Goal: Task Accomplishment & Management: Use online tool/utility

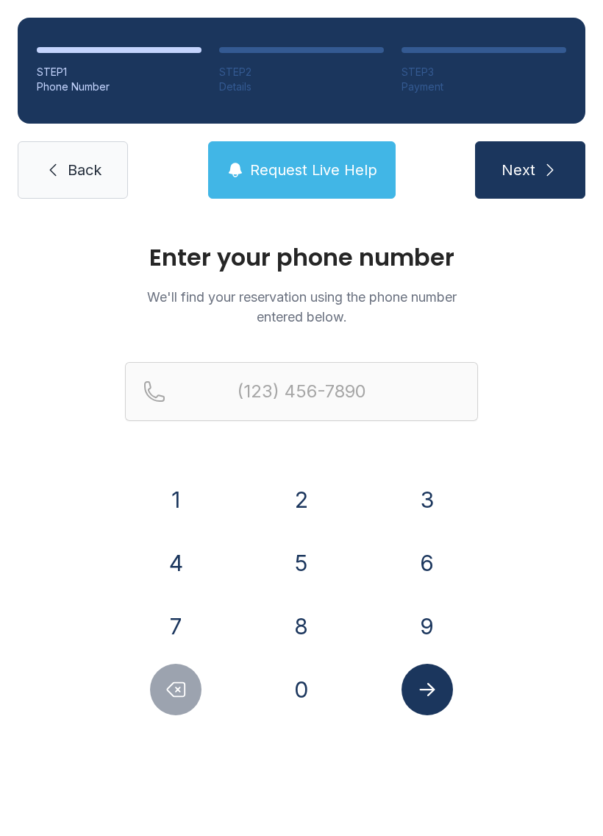
click at [178, 608] on button "7" at bounding box center [176, 626] width 52 height 52
click at [293, 564] on button "5" at bounding box center [302, 563] width 52 height 52
click at [171, 623] on button "7" at bounding box center [176, 626] width 52 height 52
click at [303, 558] on button "5" at bounding box center [302, 563] width 52 height 52
click at [437, 555] on button "6" at bounding box center [428, 563] width 52 height 52
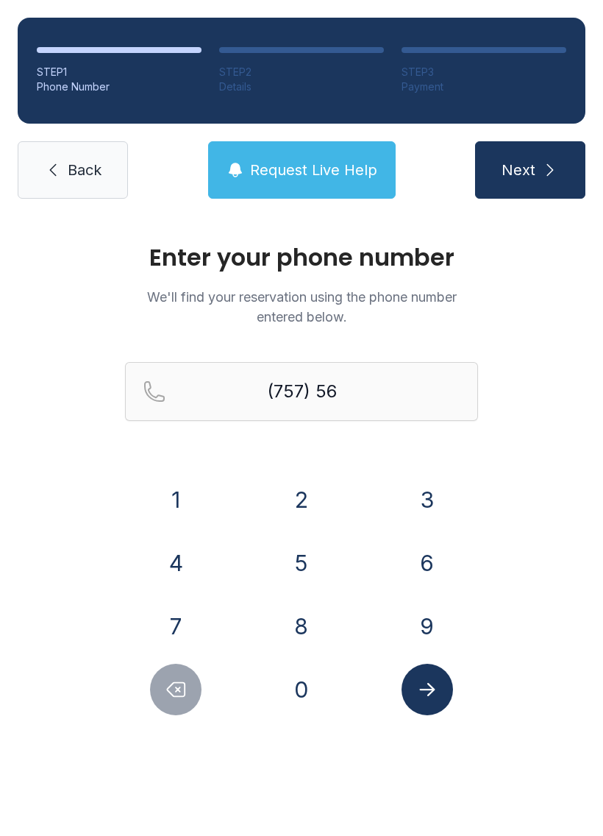
click at [175, 477] on button "1" at bounding box center [176, 500] width 52 height 52
click at [171, 629] on button "7" at bounding box center [176, 626] width 52 height 52
click at [171, 628] on button "7" at bounding box center [176, 626] width 52 height 52
click at [299, 544] on button "5" at bounding box center [302, 563] width 52 height 52
click at [306, 620] on button "8" at bounding box center [302, 626] width 52 height 52
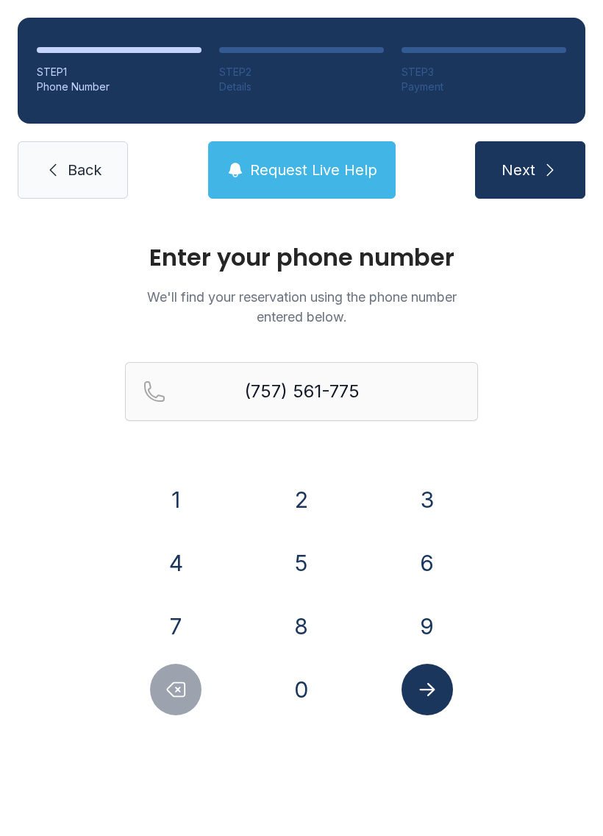
type input "[PHONE_NUMBER]"
click at [450, 689] on button "Submit lookup form" at bounding box center [428, 690] width 52 height 52
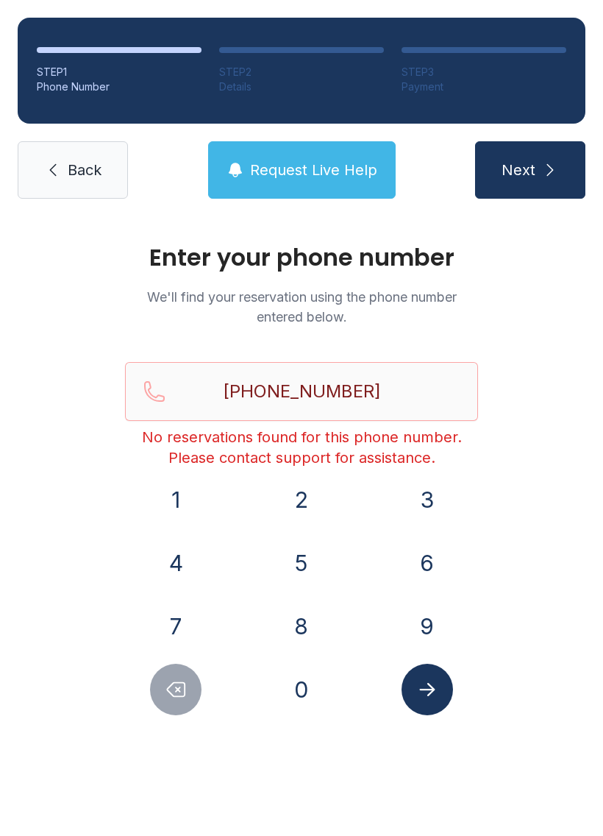
click at [55, 185] on link "Back" at bounding box center [73, 169] width 110 height 57
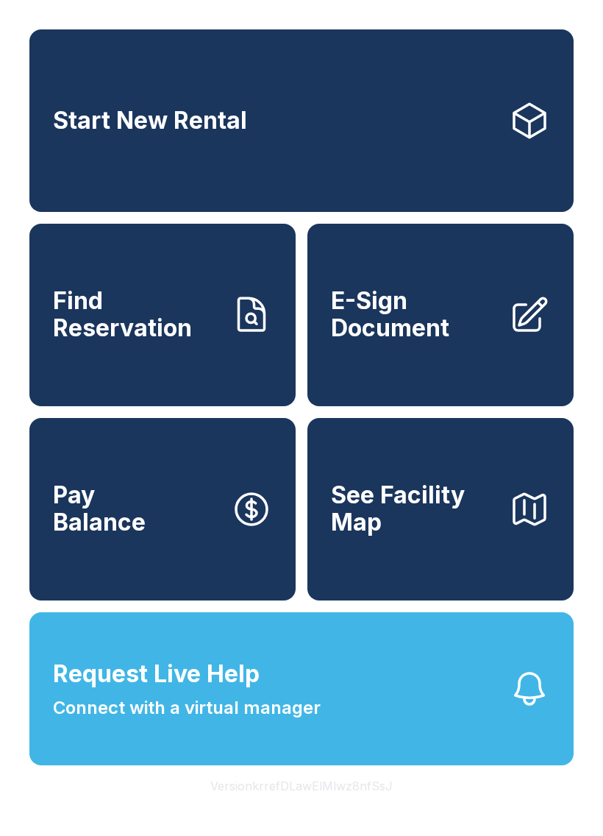
click at [251, 692] on span "Request Live Help" at bounding box center [156, 673] width 207 height 35
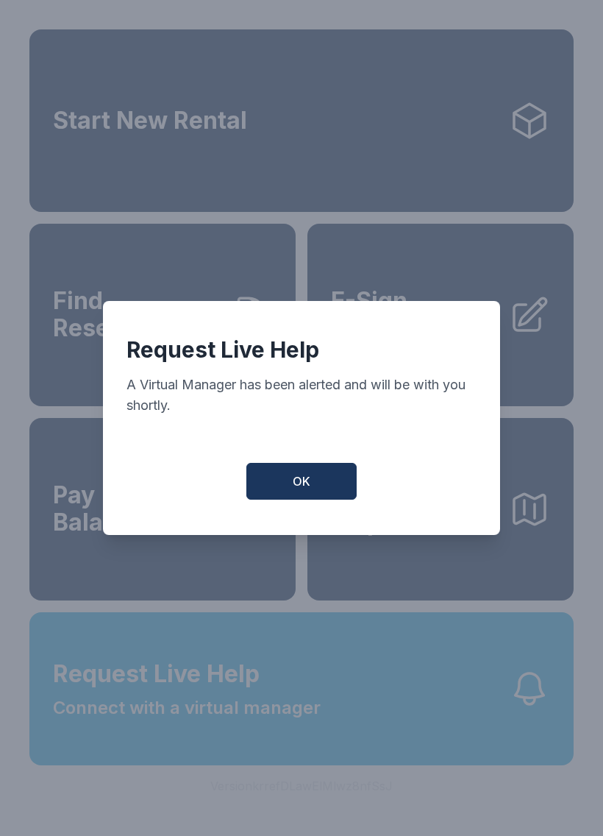
click at [306, 478] on button "OK" at bounding box center [301, 481] width 110 height 37
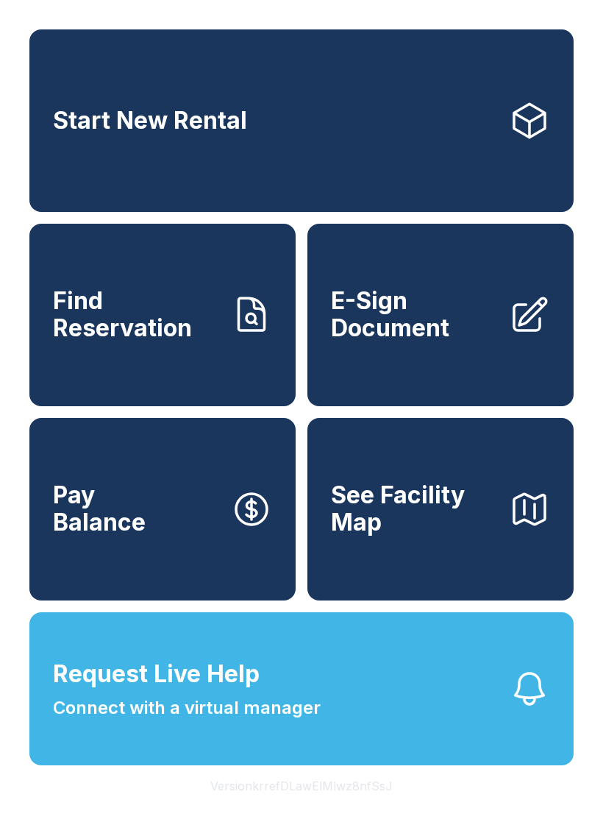
click at [178, 338] on span "Find Reservation" at bounding box center [136, 315] width 166 height 54
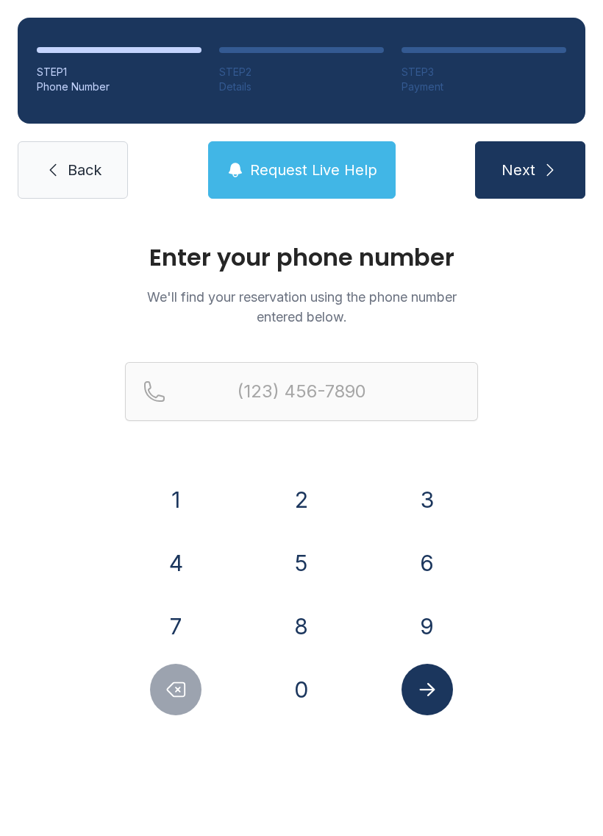
click at [192, 617] on button "7" at bounding box center [176, 626] width 52 height 52
click at [299, 561] on button "5" at bounding box center [302, 563] width 52 height 52
click at [163, 622] on button "7" at bounding box center [176, 626] width 52 height 52
click at [302, 557] on button "5" at bounding box center [302, 563] width 52 height 52
click at [434, 561] on button "6" at bounding box center [428, 563] width 52 height 52
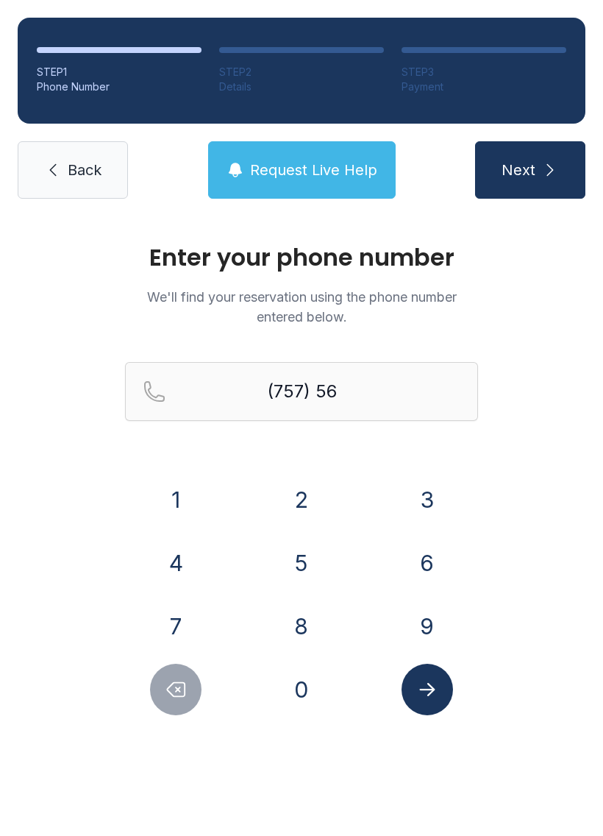
click at [176, 497] on button "1" at bounding box center [176, 500] width 52 height 52
click at [171, 625] on button "7" at bounding box center [176, 626] width 52 height 52
click at [171, 624] on button "7" at bounding box center [176, 626] width 52 height 52
click at [298, 564] on button "5" at bounding box center [302, 563] width 52 height 52
click at [317, 624] on button "8" at bounding box center [302, 626] width 52 height 52
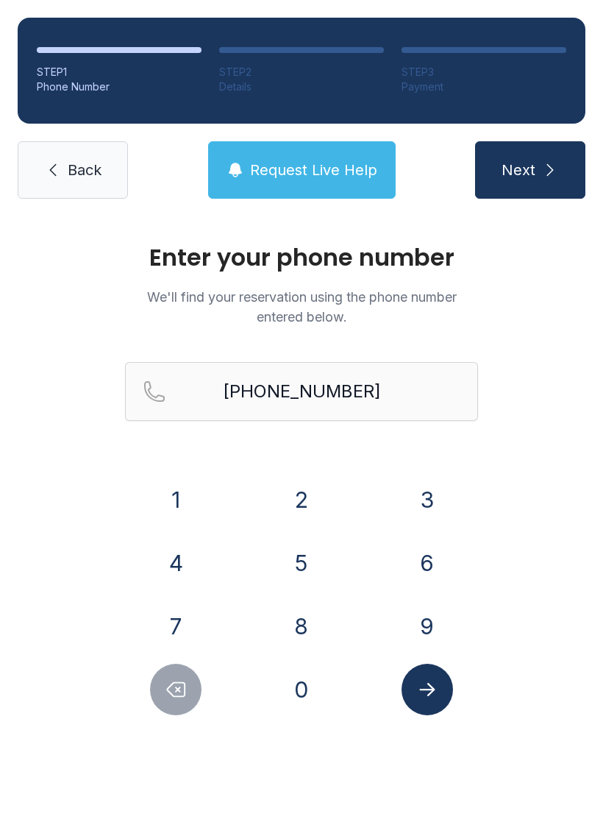
click at [434, 681] on icon "Submit lookup form" at bounding box center [427, 689] width 22 height 22
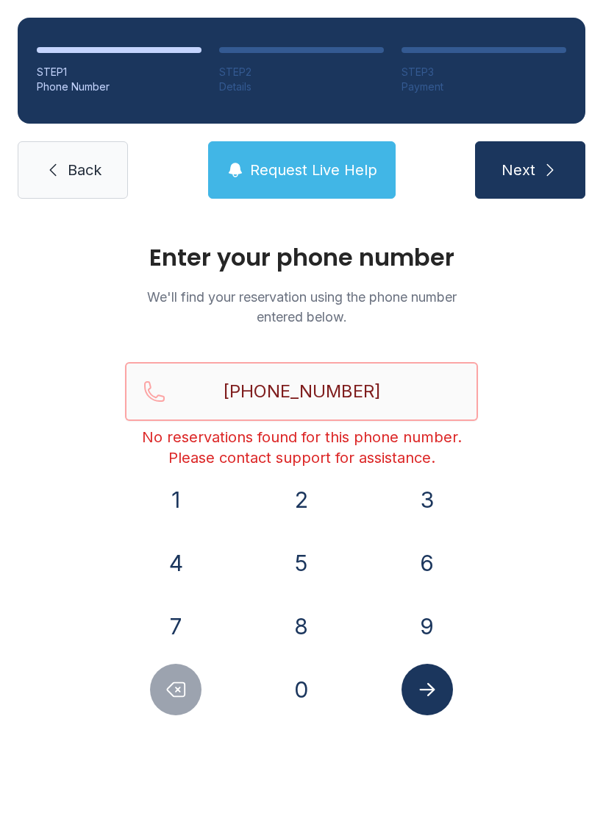
click at [366, 383] on input "[PHONE_NUMBER]" at bounding box center [301, 391] width 353 height 59
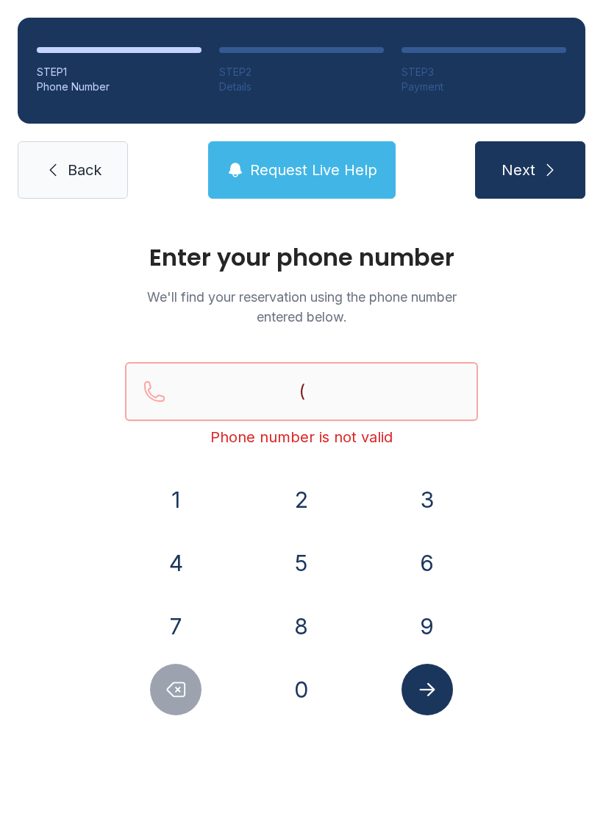
type input "("
click at [57, 159] on link "Back" at bounding box center [73, 169] width 110 height 57
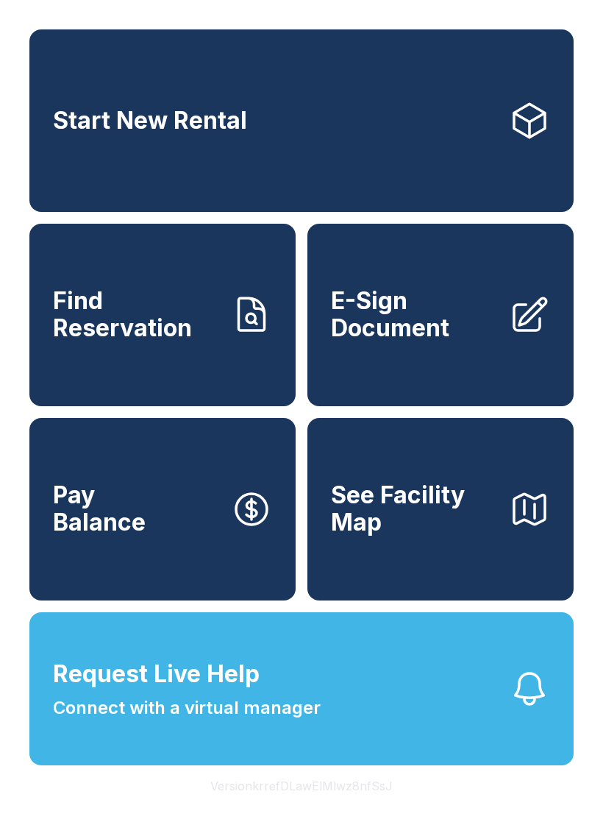
click at [441, 358] on link "E-Sign Document" at bounding box center [441, 315] width 266 height 182
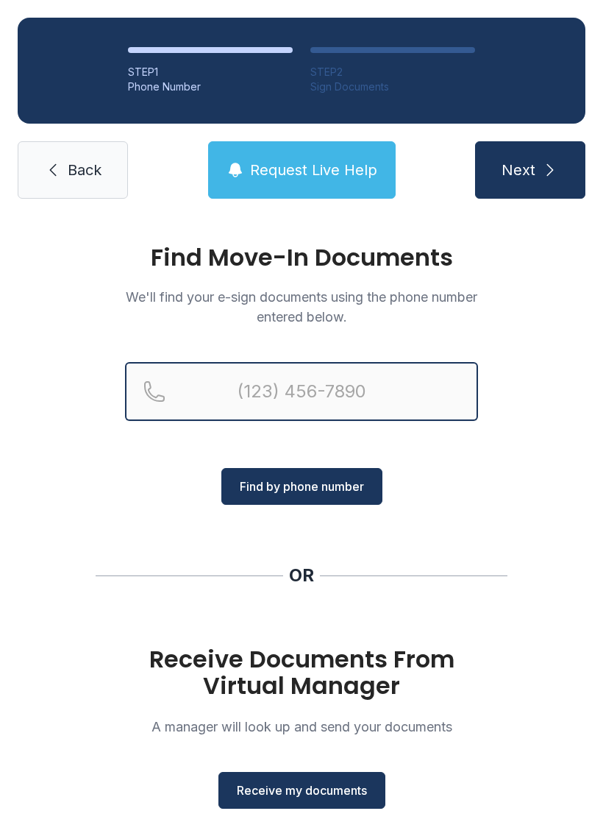
click at [284, 375] on input "Reservation phone number" at bounding box center [301, 391] width 353 height 59
type input "[PHONE_NUMBER]"
click at [530, 170] on button "Next" at bounding box center [530, 169] width 110 height 57
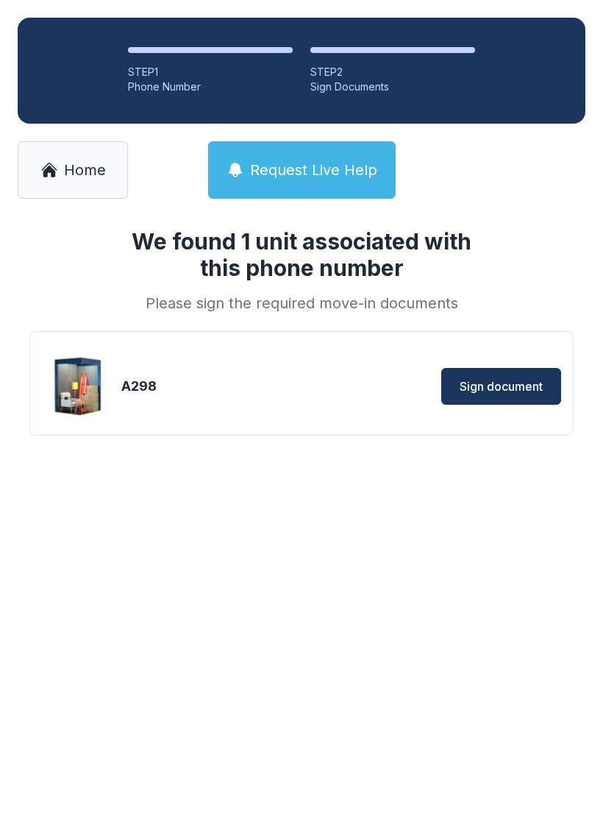
click at [509, 386] on span "Sign document" at bounding box center [501, 386] width 83 height 18
